Goal: Transaction & Acquisition: Purchase product/service

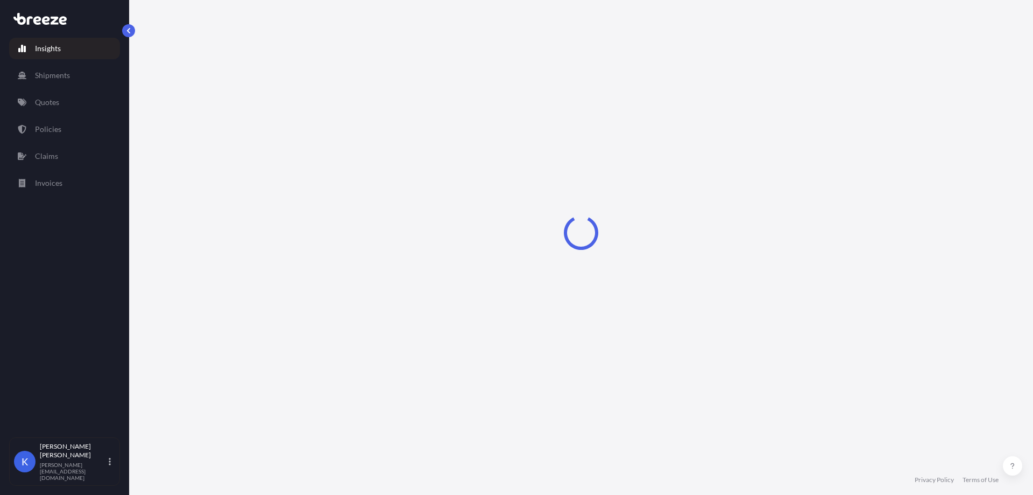
select select "2025"
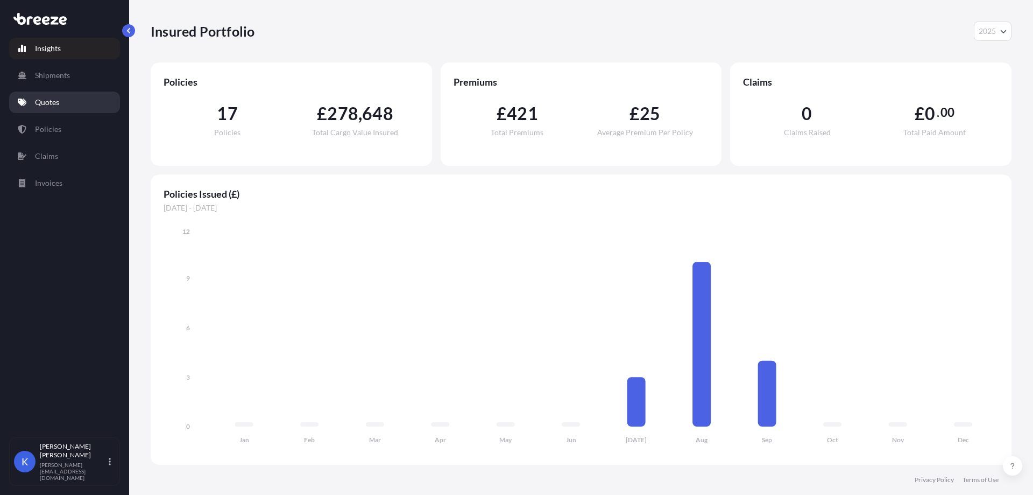
click at [65, 99] on link "Quotes" at bounding box center [64, 103] width 111 height 22
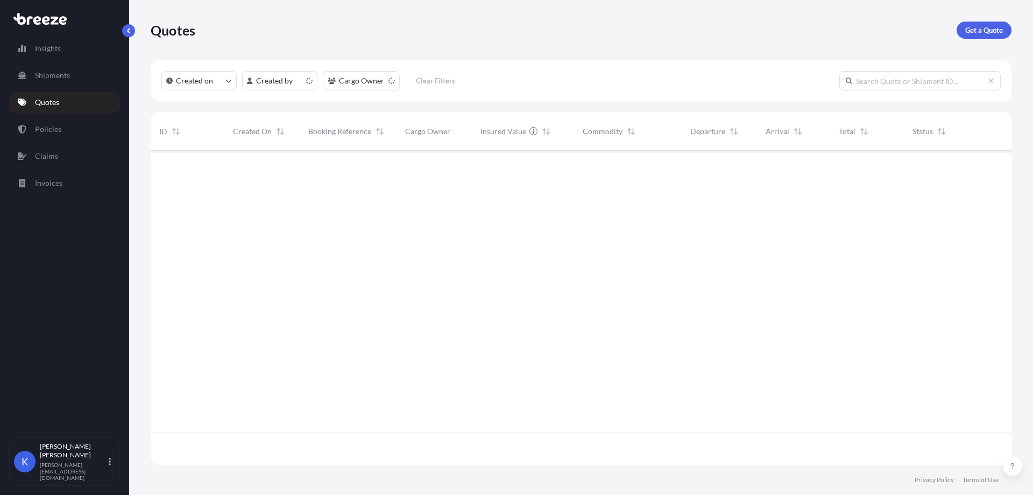
scroll to position [312, 853]
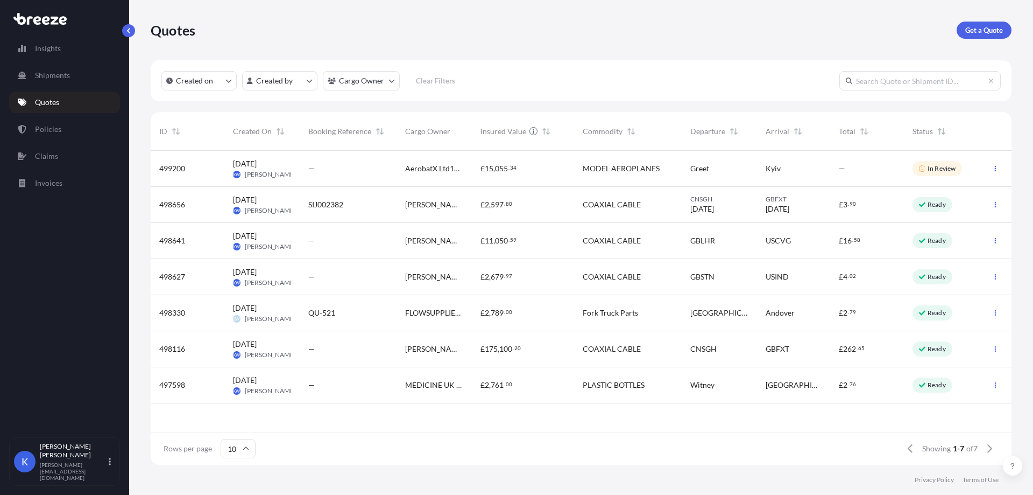
click at [554, 209] on div "£ 2 , 597 . 80" at bounding box center [523, 204] width 85 height 11
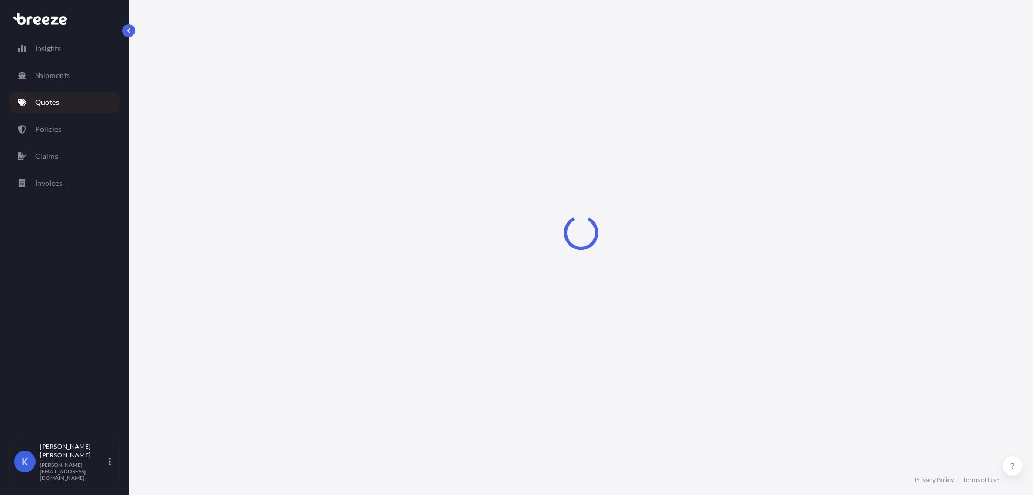
select select "Road"
select select "Sea"
select select "Road"
select select "1"
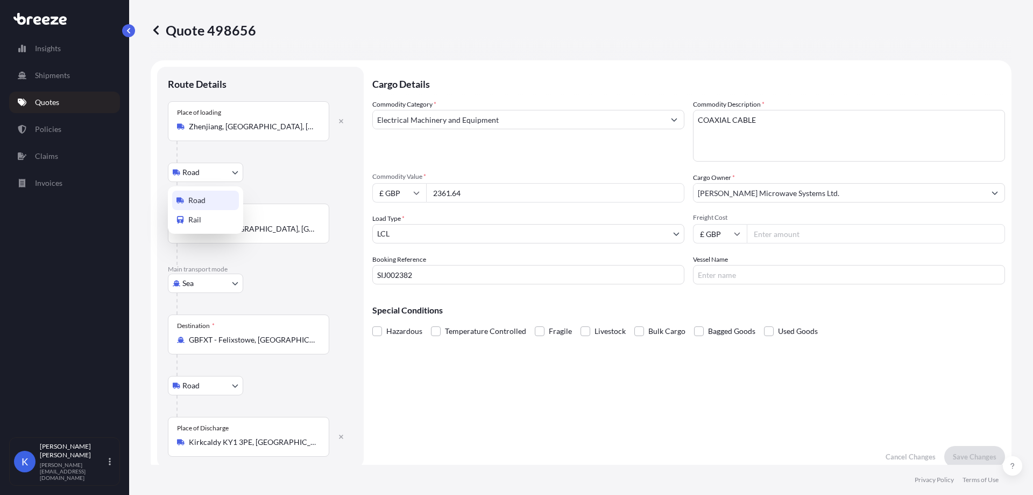
click at [215, 173] on body "Insights Shipments Quotes Policies Claims Invoices K [PERSON_NAME] [PERSON_NAME…" at bounding box center [516, 247] width 1033 height 495
click at [204, 224] on div "Rail" at bounding box center [205, 219] width 67 height 19
click at [219, 164] on body "Insights Shipments Quotes Policies Claims Invoices K [PERSON_NAME] [PERSON_NAME…" at bounding box center [516, 247] width 1033 height 495
click at [222, 197] on div "Road" at bounding box center [205, 200] width 67 height 19
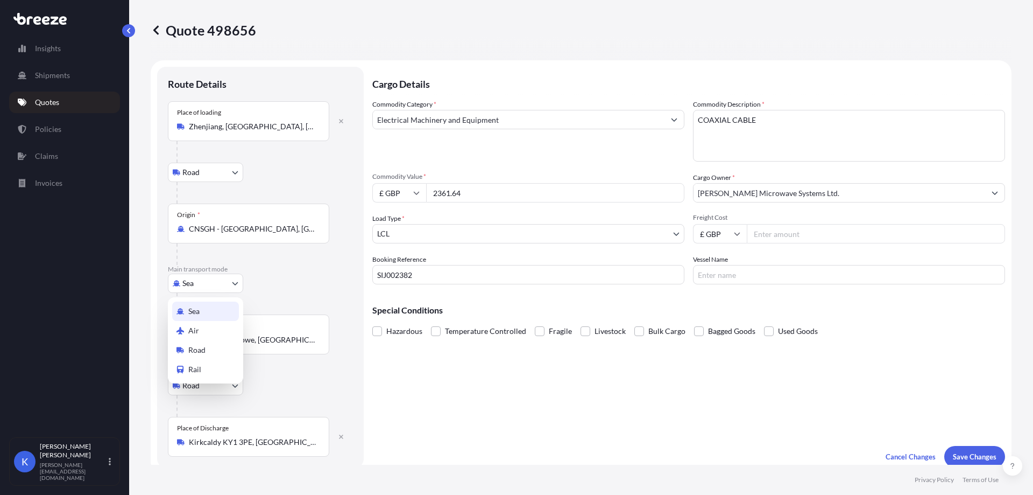
click at [225, 280] on body "Insights Shipments Quotes Policies Claims Invoices K [PERSON_NAME] [PERSON_NAME…" at bounding box center [516, 247] width 1033 height 495
click at [212, 363] on div "Rail" at bounding box center [205, 369] width 67 height 19
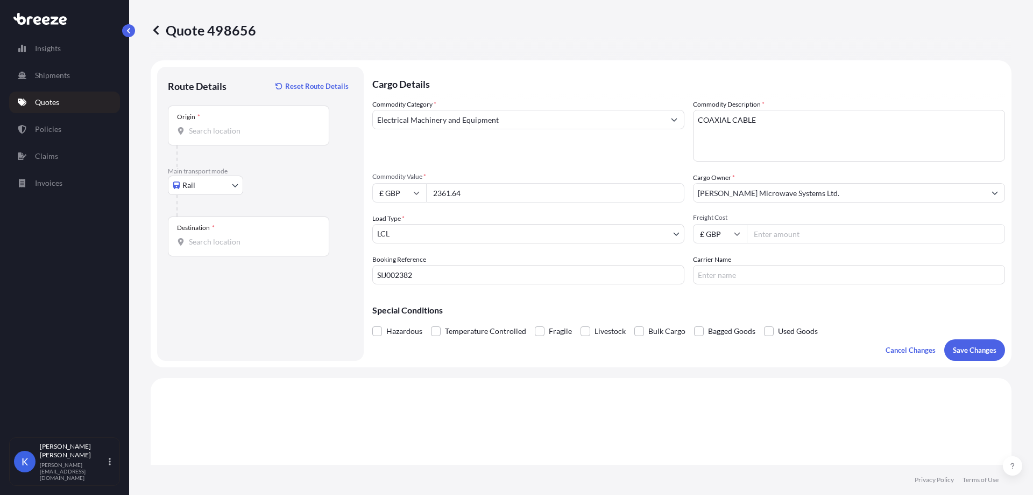
click at [235, 122] on div "Origin *" at bounding box center [248, 125] width 161 height 40
click at [235, 125] on input "Origin *" at bounding box center [252, 130] width 127 height 11
click at [255, 124] on div "Origin *" at bounding box center [248, 125] width 161 height 40
click at [255, 125] on input "Origin * Please select an origin" at bounding box center [252, 130] width 127 height 11
paste input "[GEOGRAPHIC_DATA]"
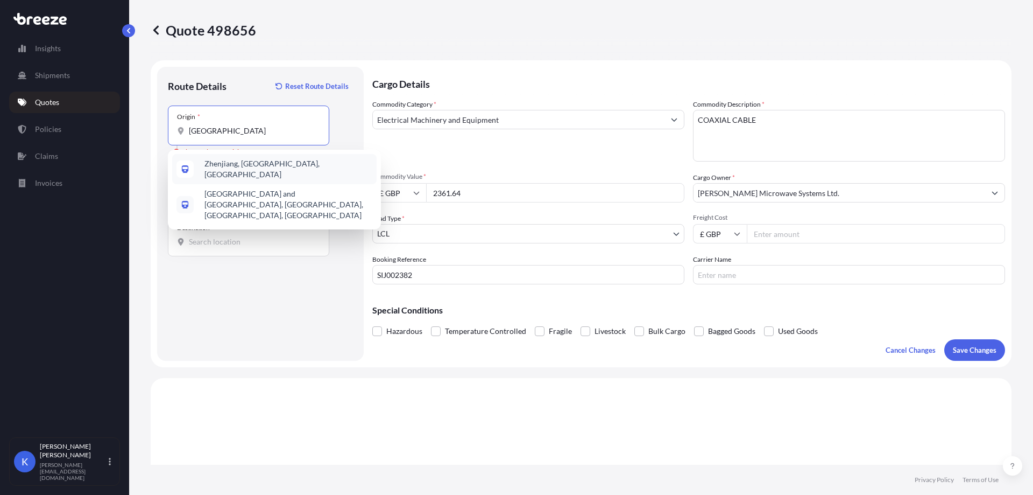
click at [283, 167] on span "Zhenjiang, [GEOGRAPHIC_DATA], [GEOGRAPHIC_DATA]" at bounding box center [289, 169] width 168 height 22
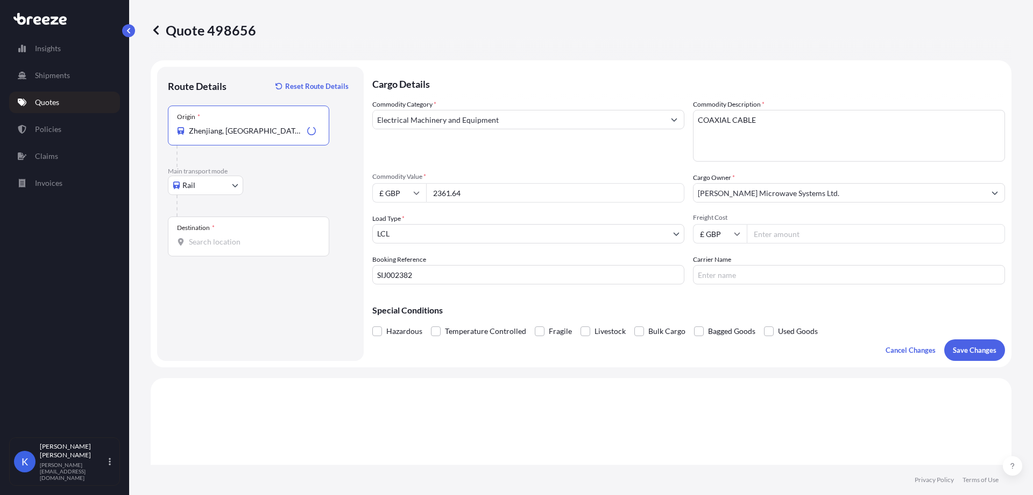
type input "Zhenjiang, [GEOGRAPHIC_DATA], [GEOGRAPHIC_DATA]"
click at [214, 245] on input "Destination *" at bounding box center [252, 241] width 127 height 11
type input "Kirkcaldy KY1 3PE, [GEOGRAPHIC_DATA]"
click at [794, 235] on input "Freight Cost" at bounding box center [876, 233] width 258 height 19
click at [979, 359] on button "Save Changes" at bounding box center [975, 350] width 61 height 22
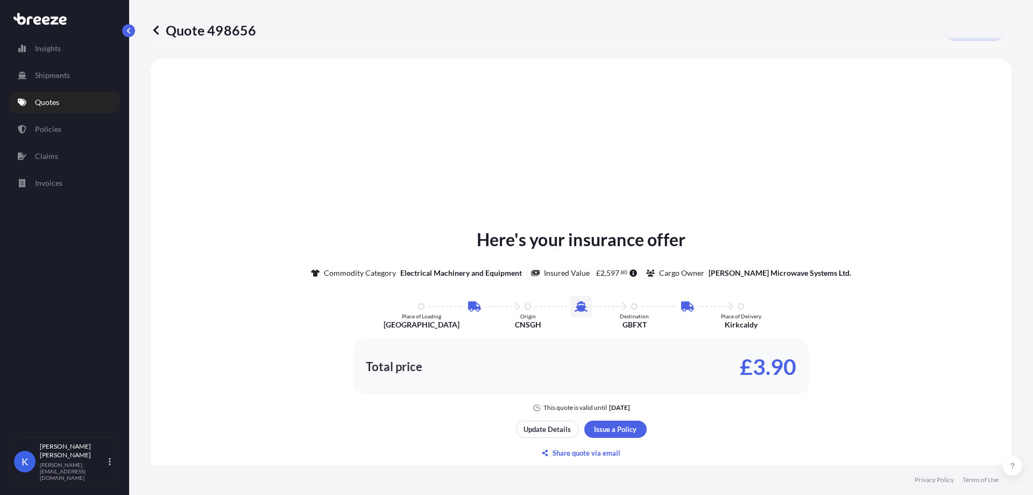
scroll to position [324, 0]
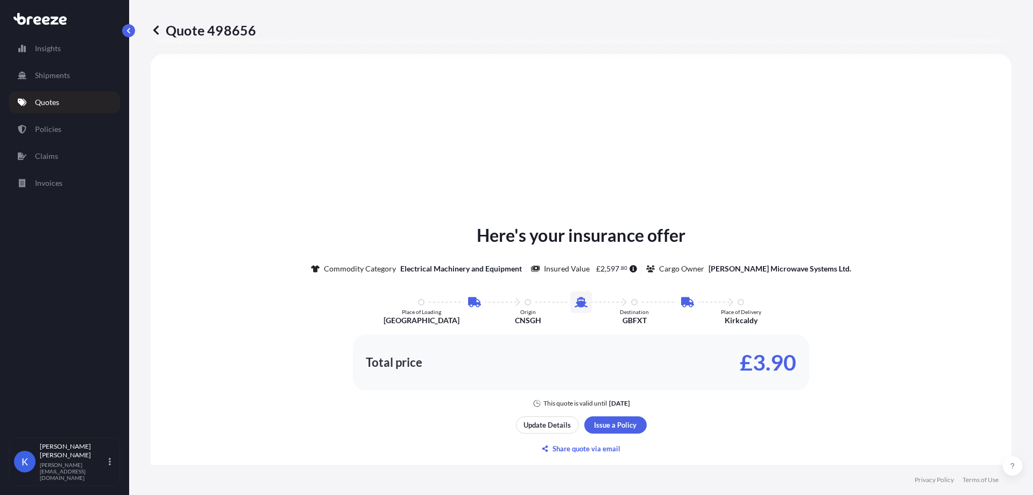
select select "Rail"
select select "1"
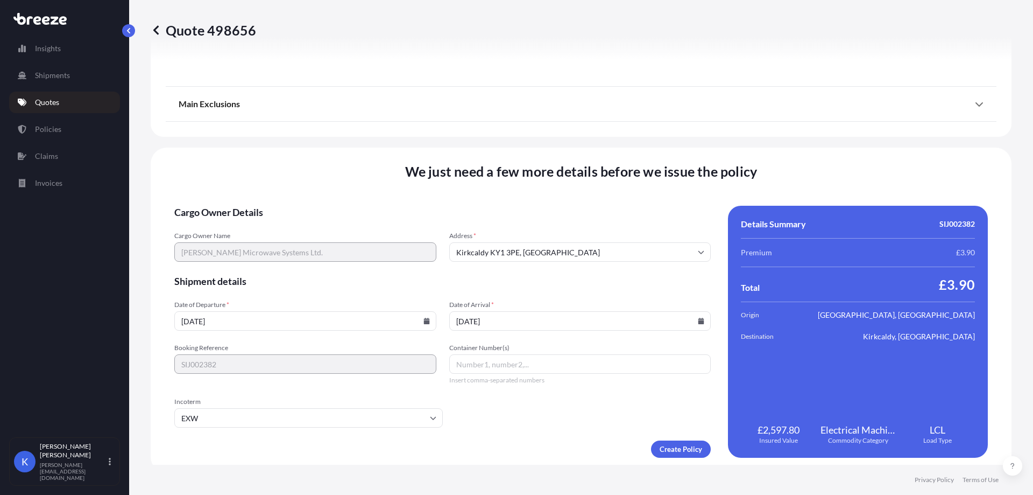
scroll to position [1203, 0]
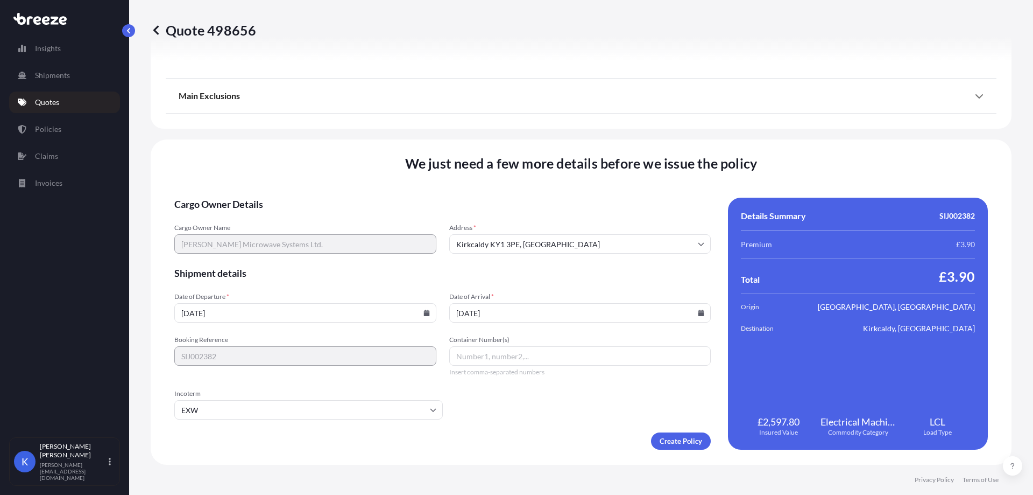
click at [427, 315] on icon at bounding box center [427, 312] width 6 height 6
click at [480, 194] on div "We just need a few more details before we issue the policy Cargo Owner Details …" at bounding box center [581, 301] width 861 height 325
click at [699, 315] on icon at bounding box center [702, 312] width 6 height 6
click at [505, 143] on icon at bounding box center [503, 146] width 4 height 6
click at [553, 256] on button "29" at bounding box center [544, 252] width 17 height 17
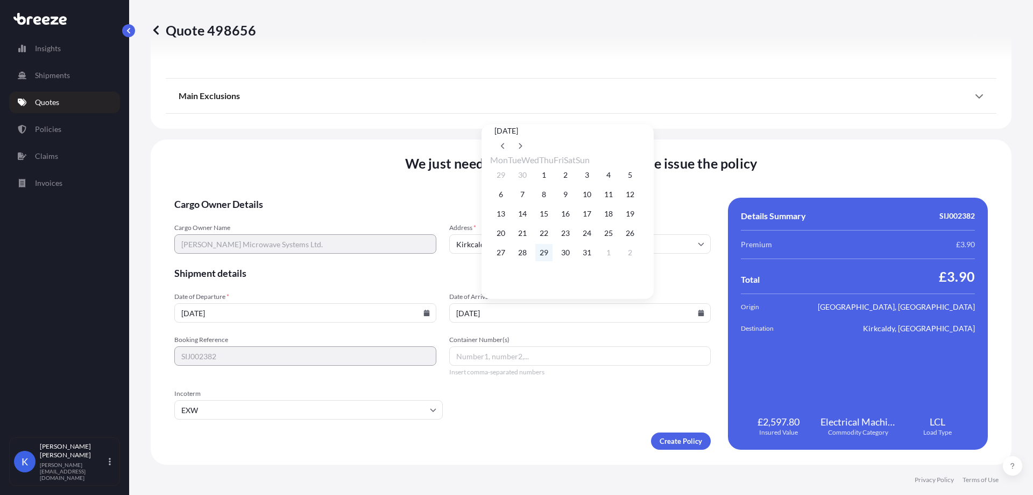
type input "[DATE]"
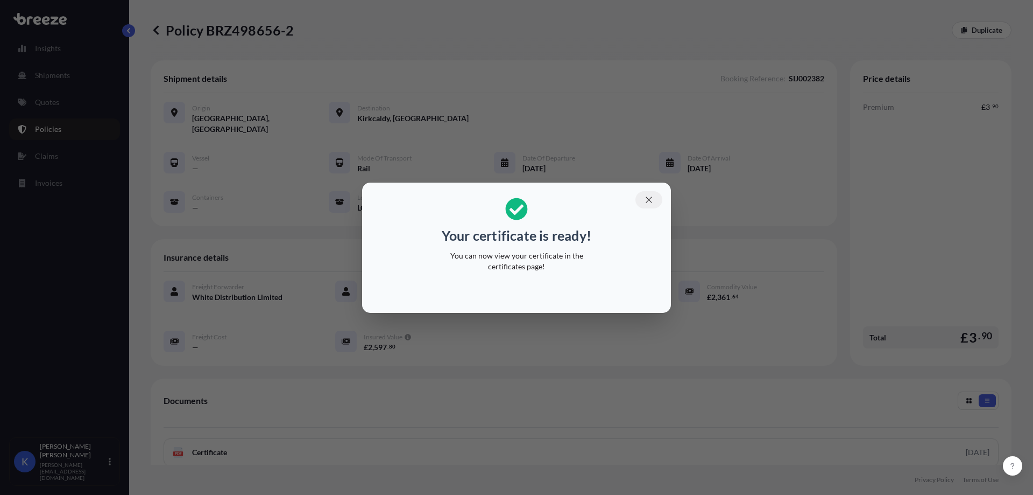
click at [650, 198] on icon "button" at bounding box center [649, 200] width 10 height 10
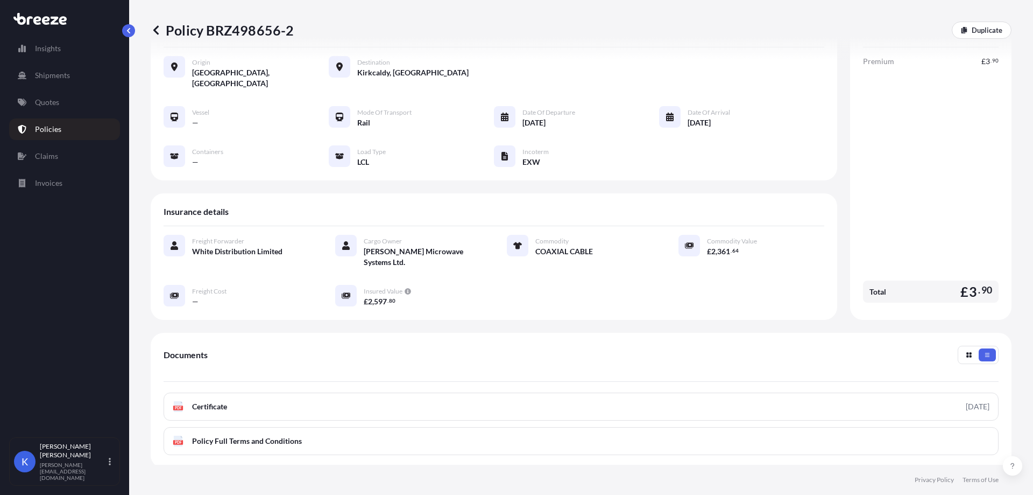
scroll to position [108, 0]
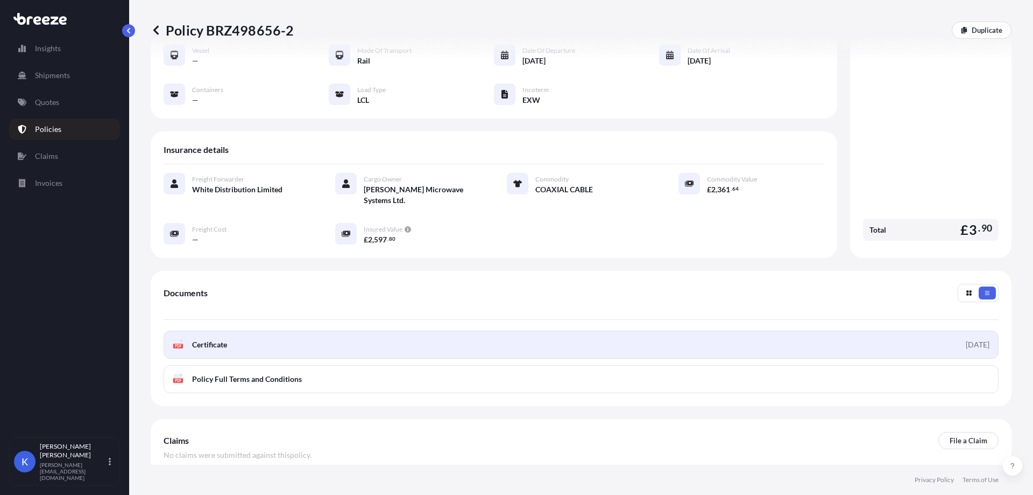
click at [242, 330] on link "PDF Certificate [DATE]" at bounding box center [581, 344] width 835 height 28
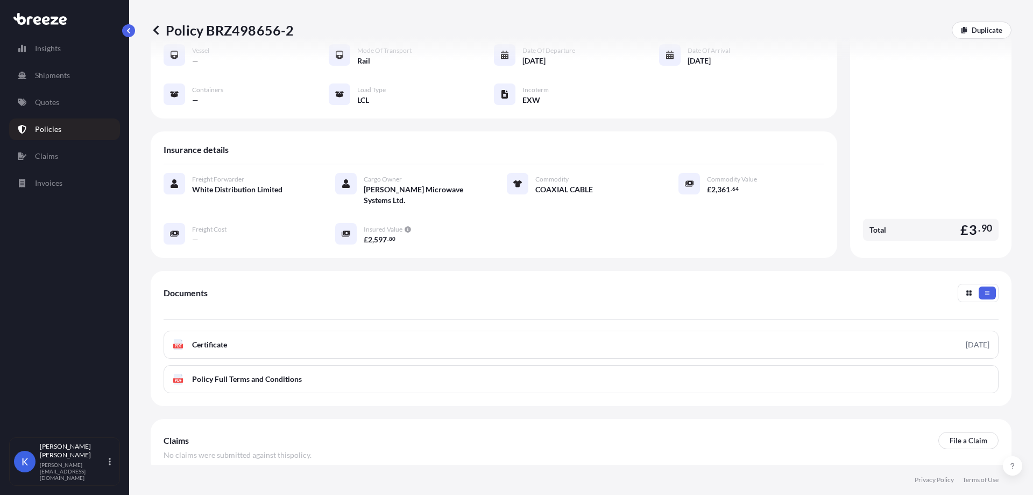
drag, startPoint x: 891, startPoint y: 126, endPoint x: 843, endPoint y: 127, distance: 47.9
click at [891, 126] on div "Premium £ 3 . 90 Total £ 3 . 90" at bounding box center [931, 119] width 136 height 251
click at [935, 51] on div "Policy BRZ498656-2 Duplicate" at bounding box center [581, 30] width 861 height 60
